Goal: Book appointment/travel/reservation

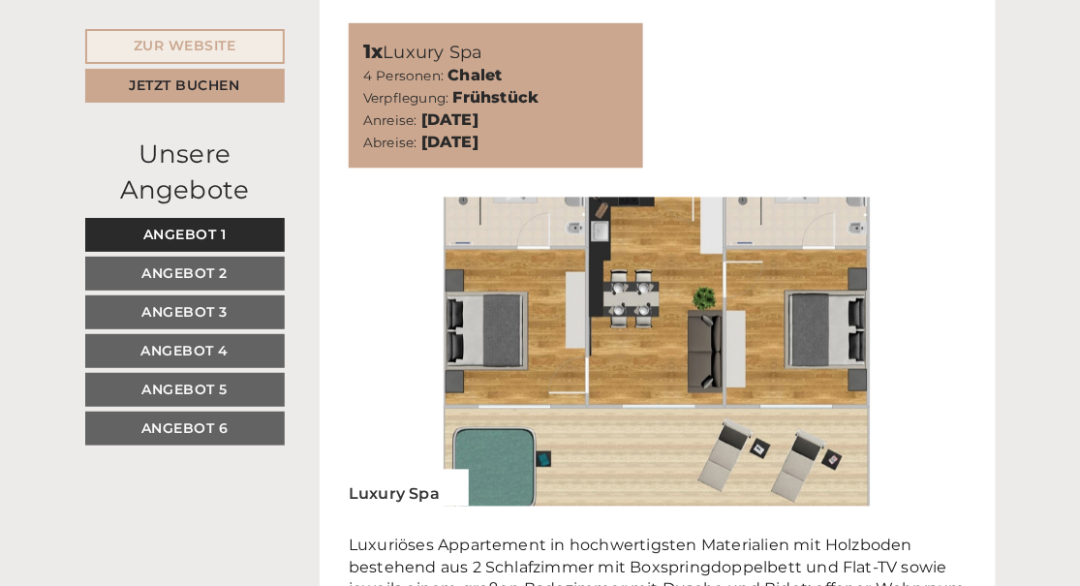
scroll to position [2325, 0]
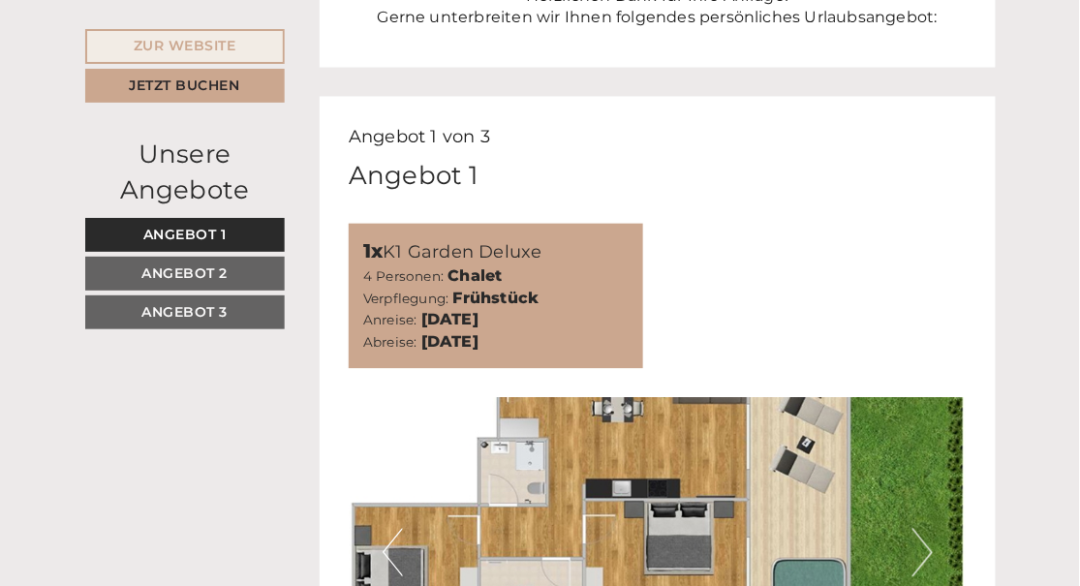
scroll to position [678, 0]
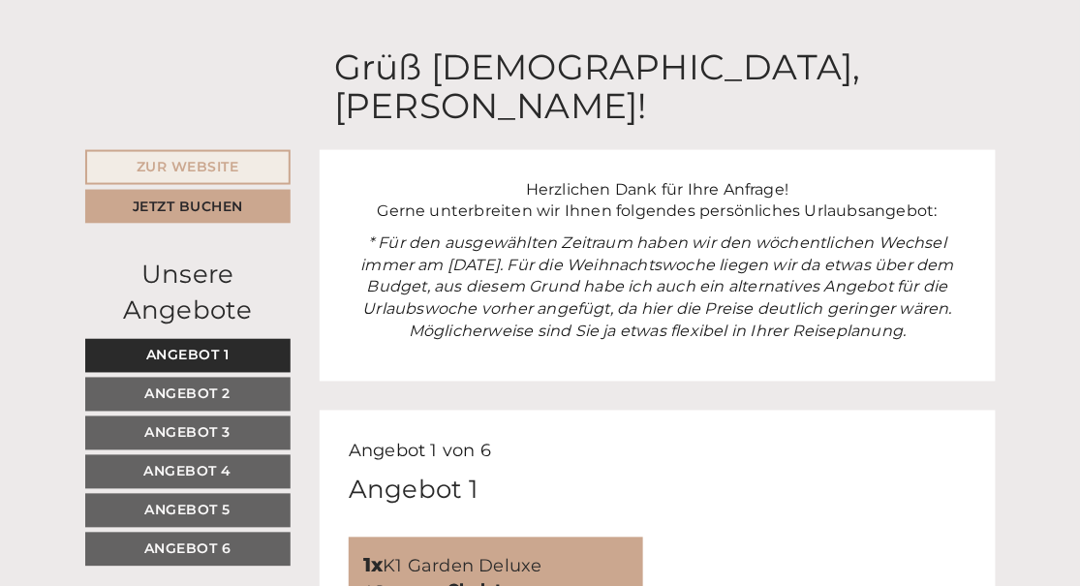
scroll to position [291, 0]
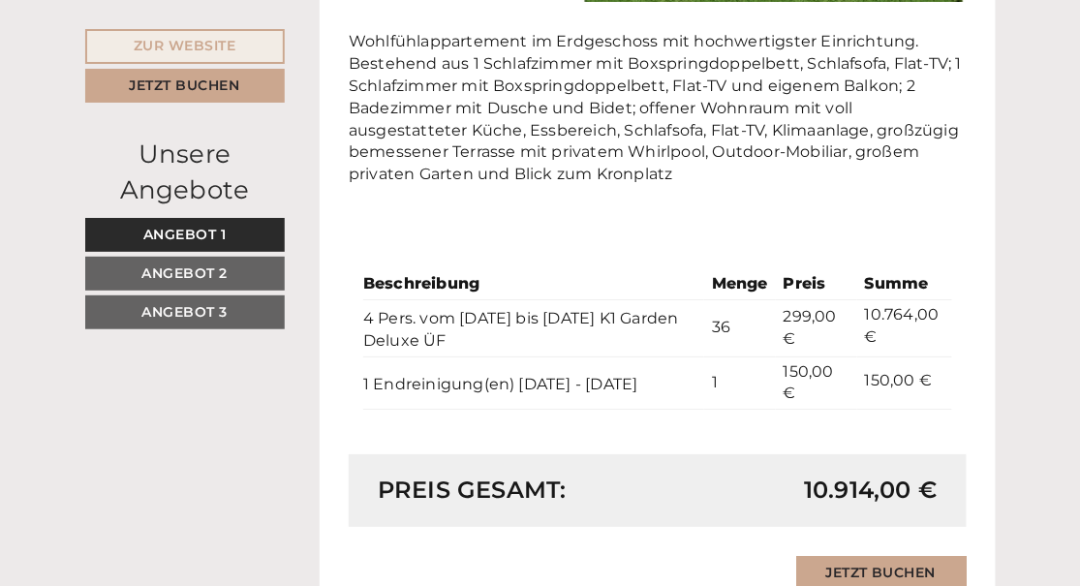
scroll to position [1453, 0]
